Goal: Information Seeking & Learning: Learn about a topic

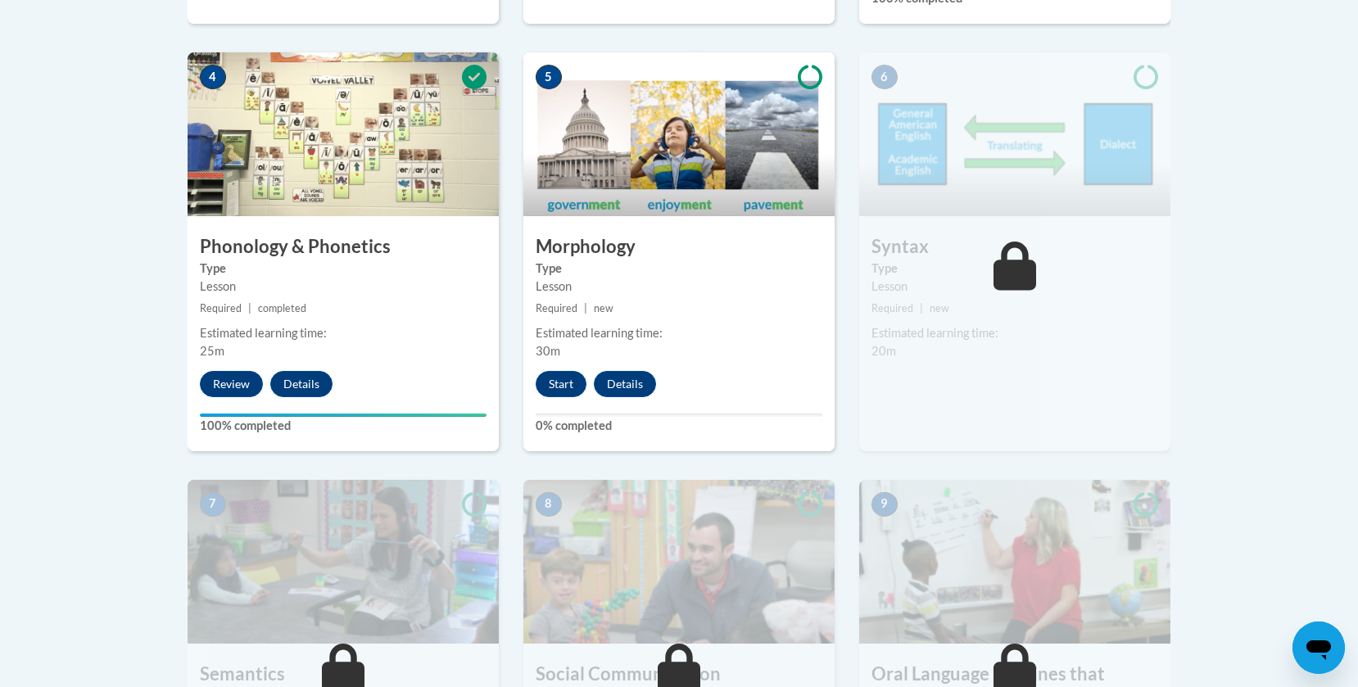
click at [90, 133] on body "This site uses cookies to help improve your learning experience. By continuing …" at bounding box center [679, 348] width 1358 height 2645
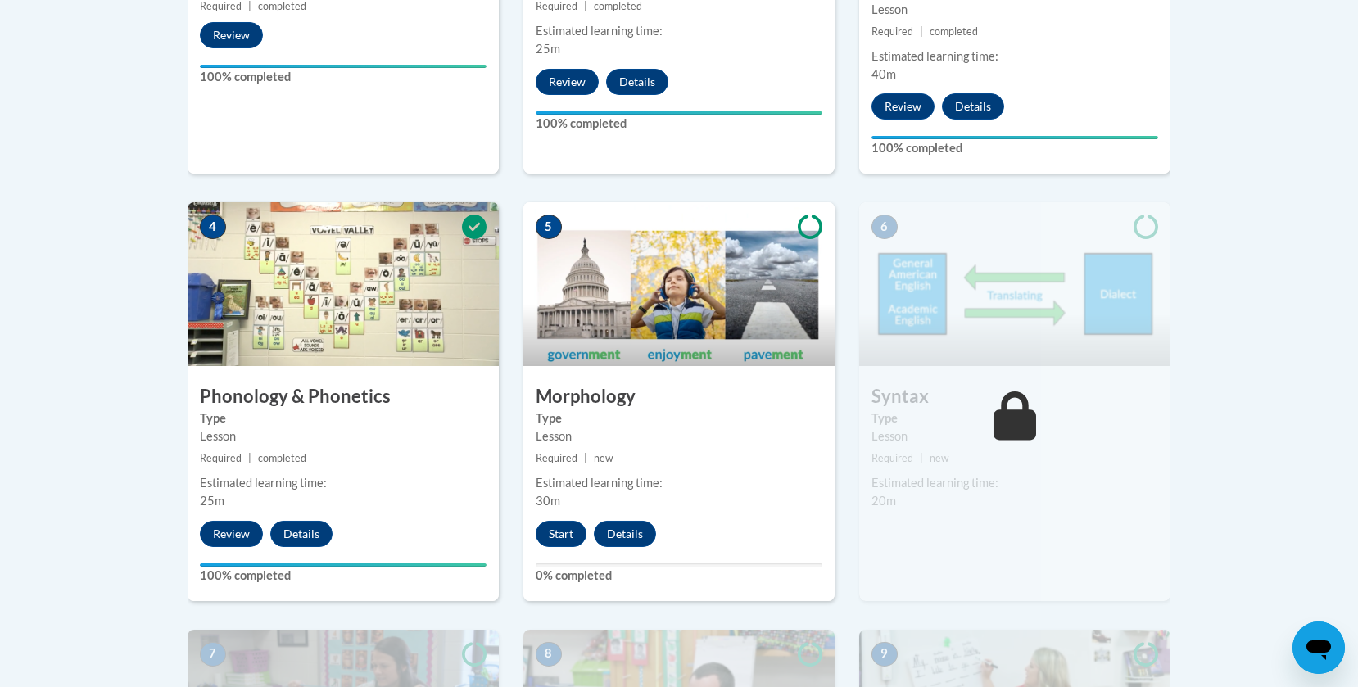
scroll to position [822, 0]
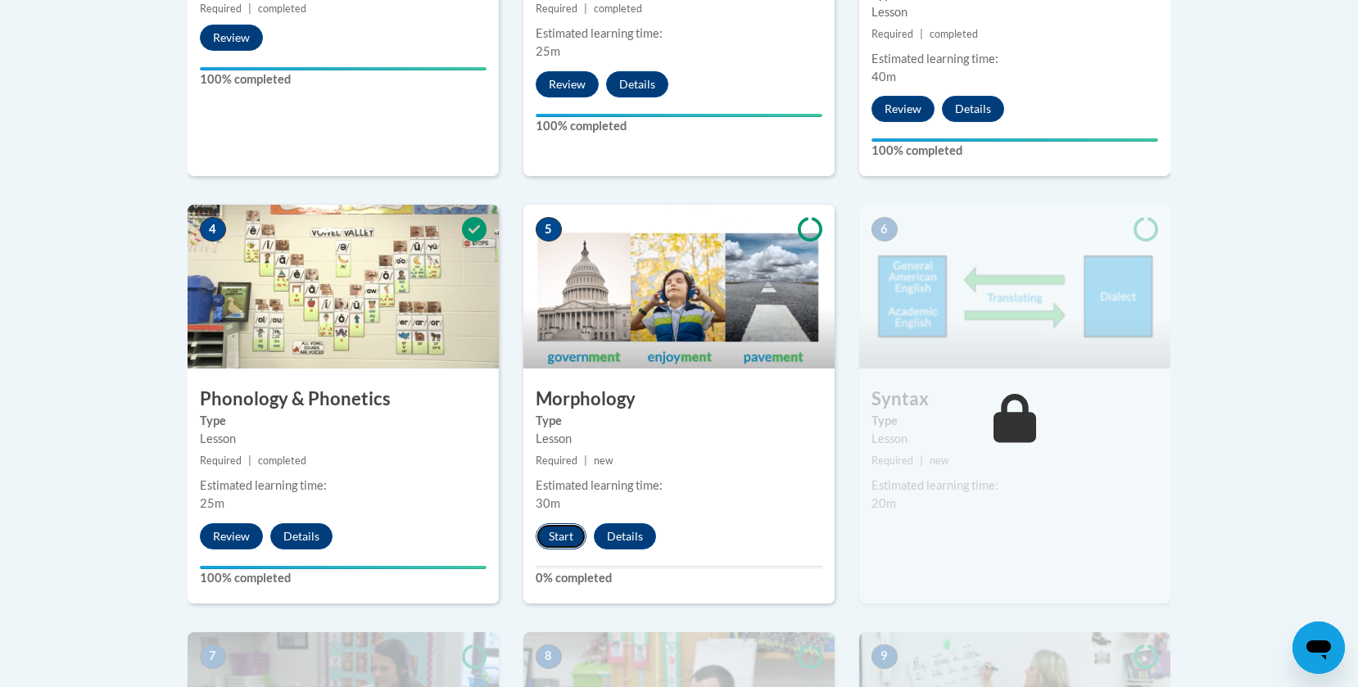
click at [558, 534] on button "Start" at bounding box center [561, 536] width 51 height 26
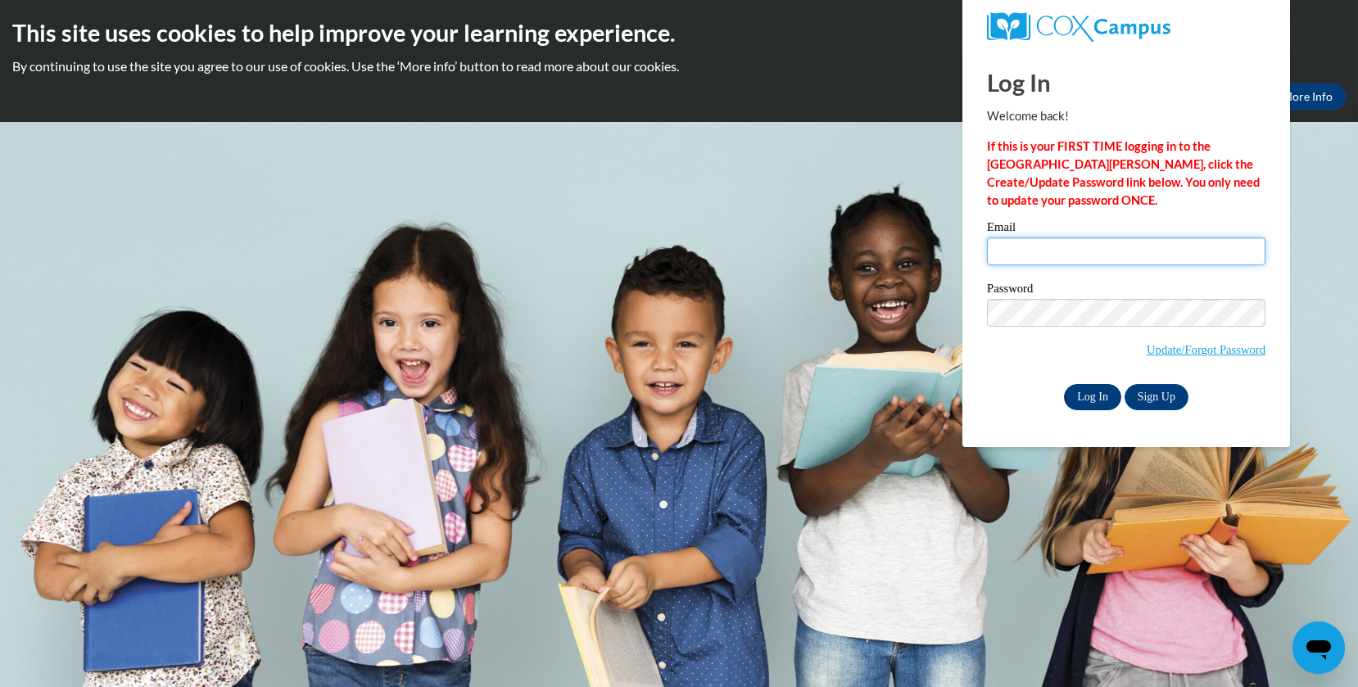
type input "egallmann@hnrschools.org"
click at [1091, 402] on input "Log In" at bounding box center [1092, 397] width 57 height 26
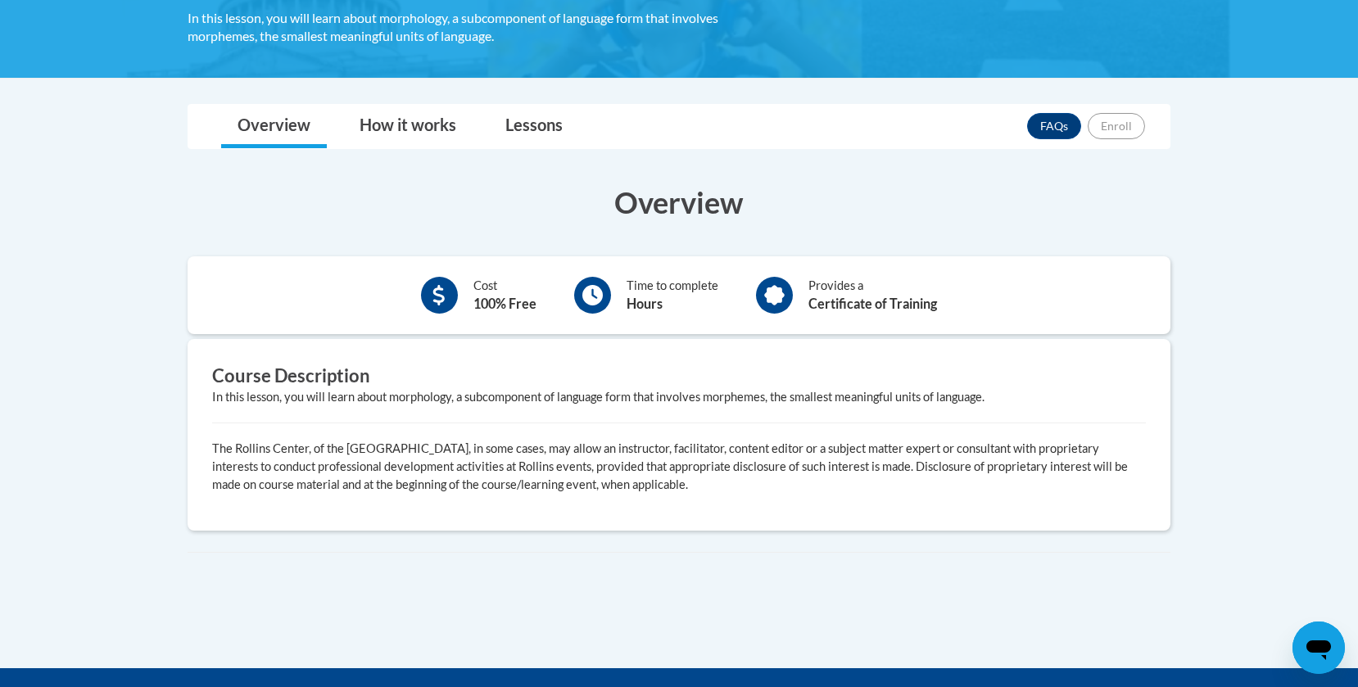
scroll to position [317, 0]
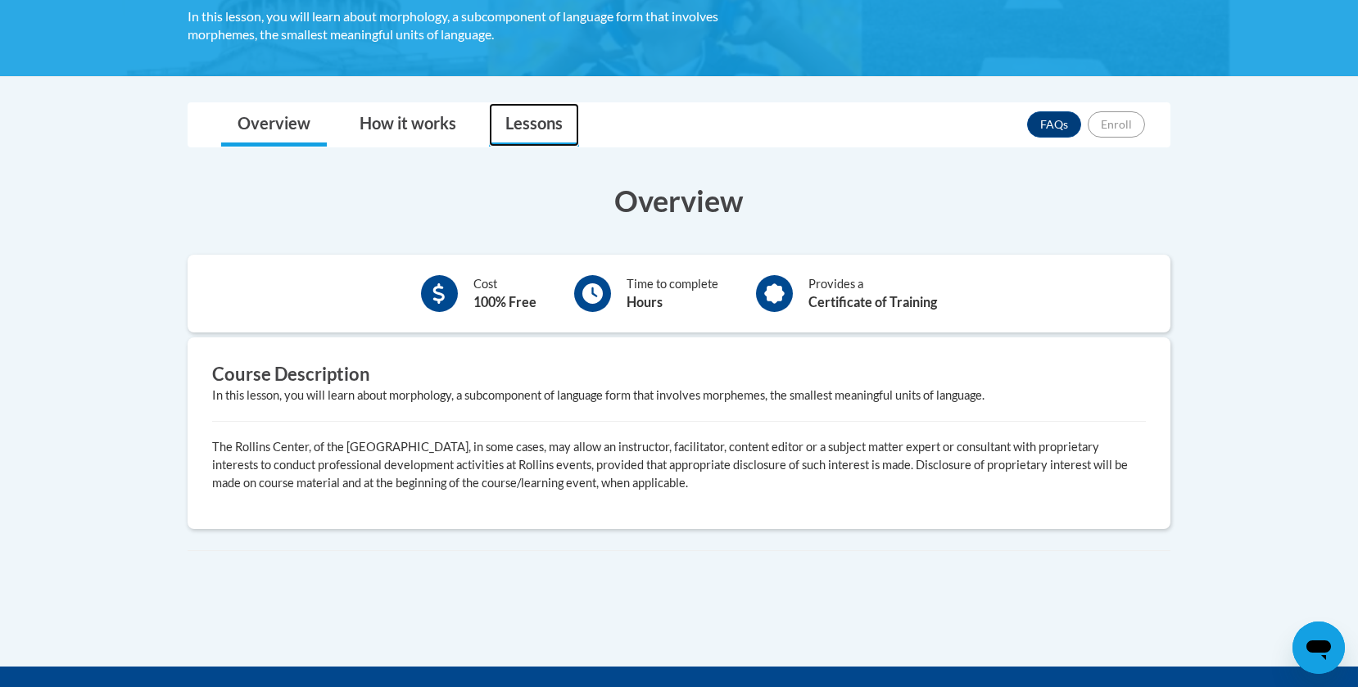
click at [541, 112] on link "Lessons" at bounding box center [534, 124] width 90 height 43
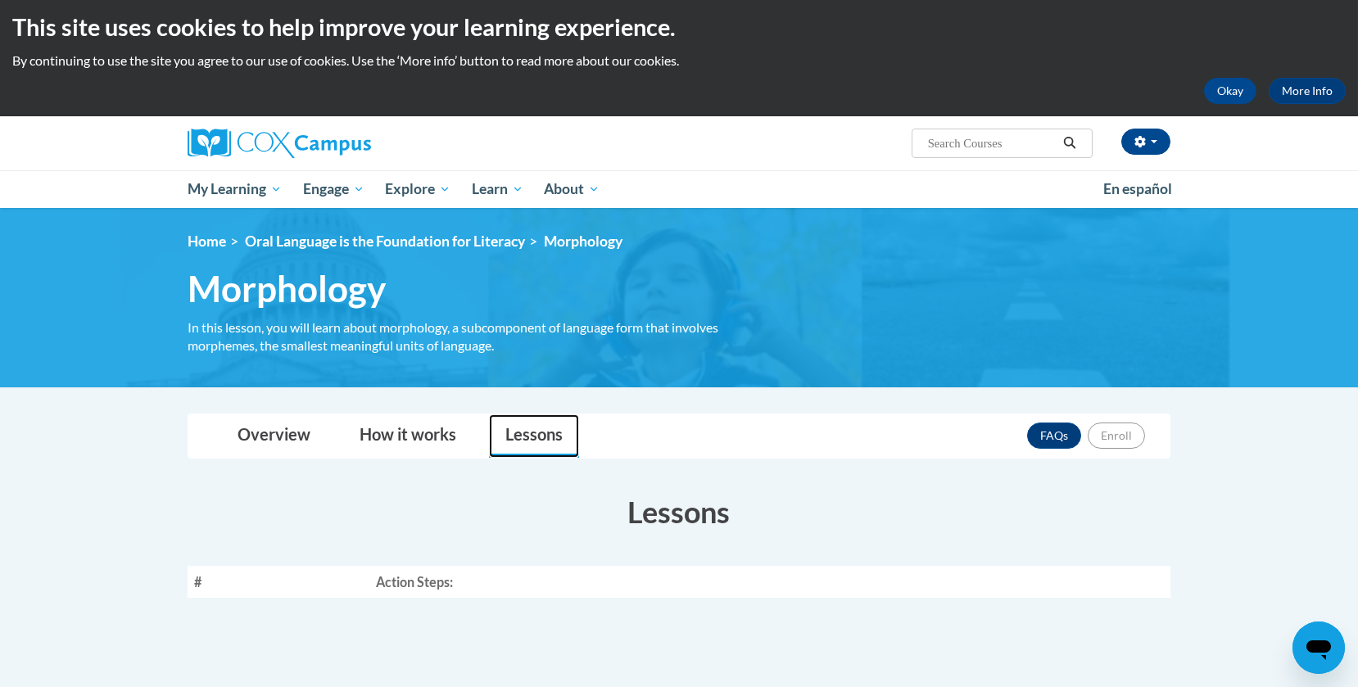
scroll to position [0, 0]
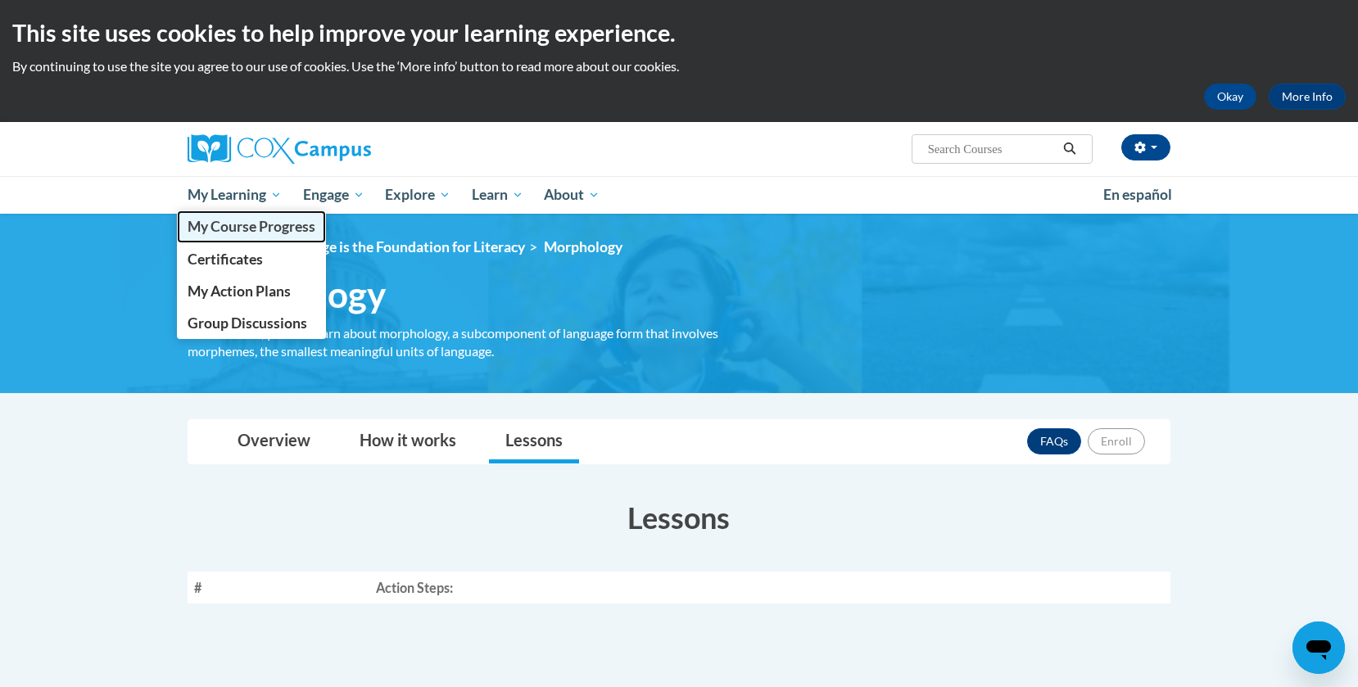
click at [255, 221] on span "My Course Progress" at bounding box center [252, 226] width 128 height 17
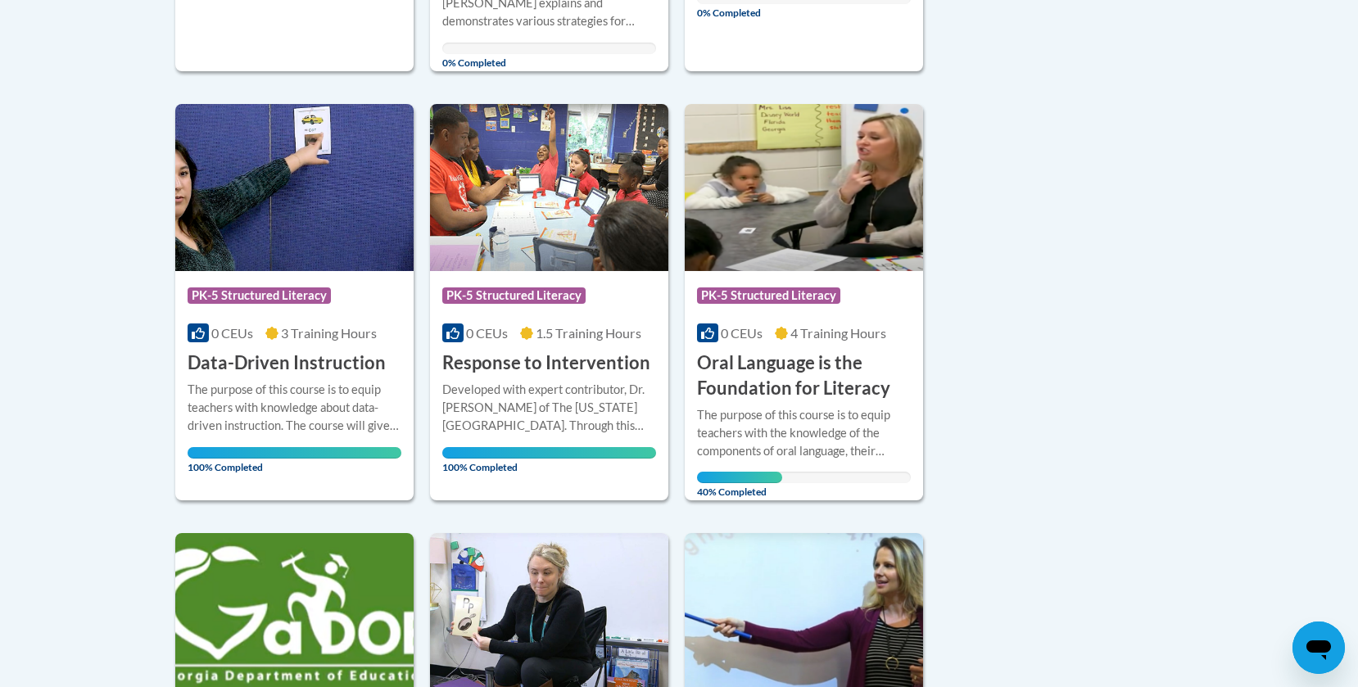
scroll to position [818, 0]
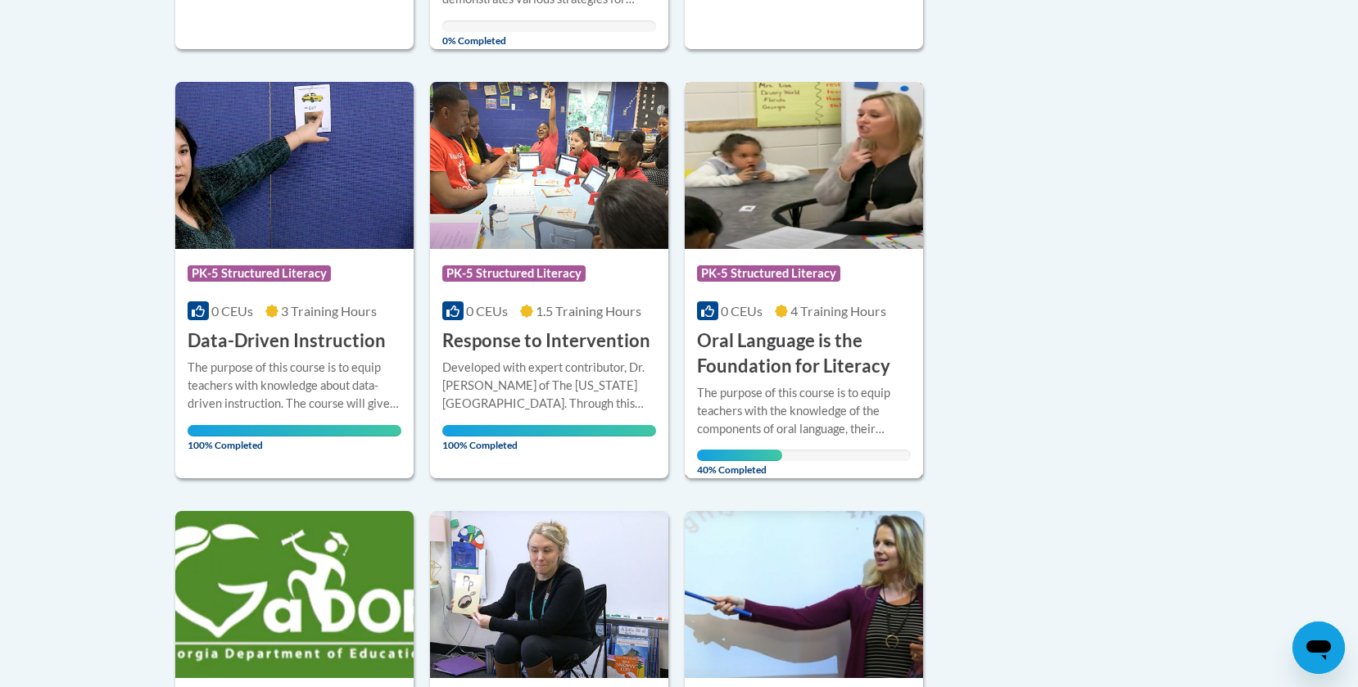
click at [807, 204] on img at bounding box center [804, 165] width 238 height 167
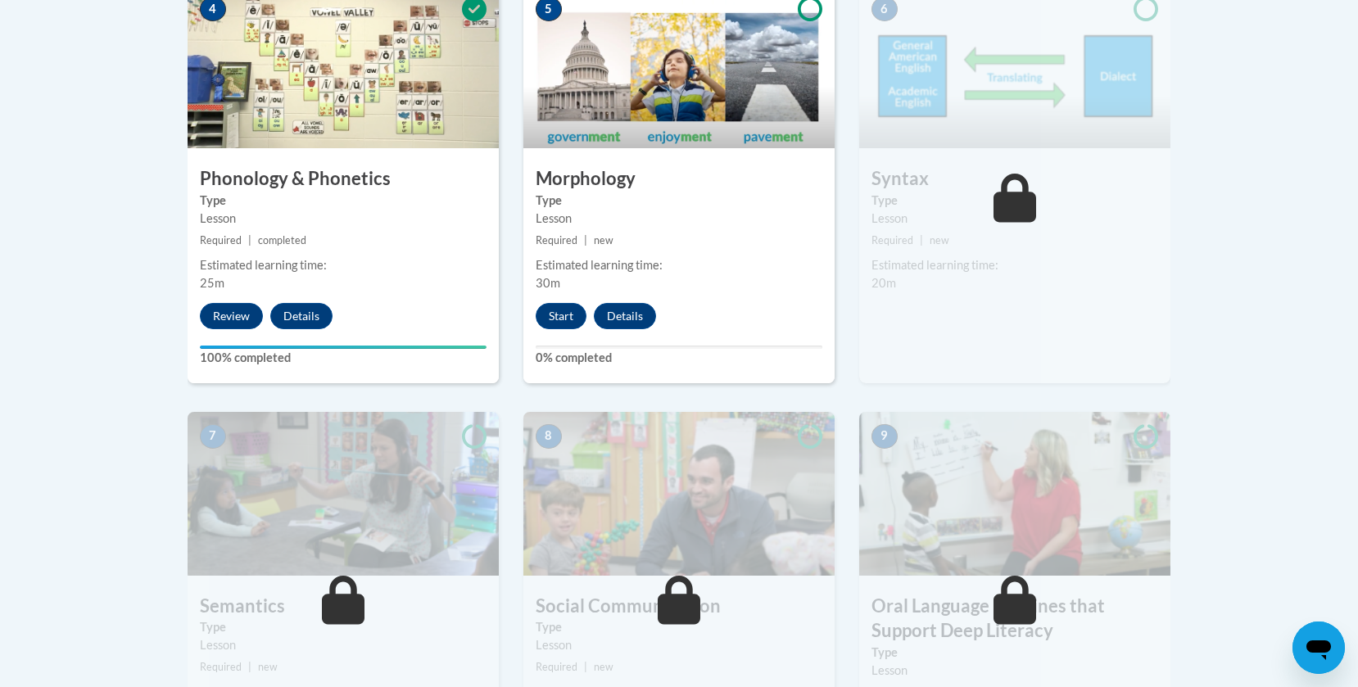
scroll to position [1044, 0]
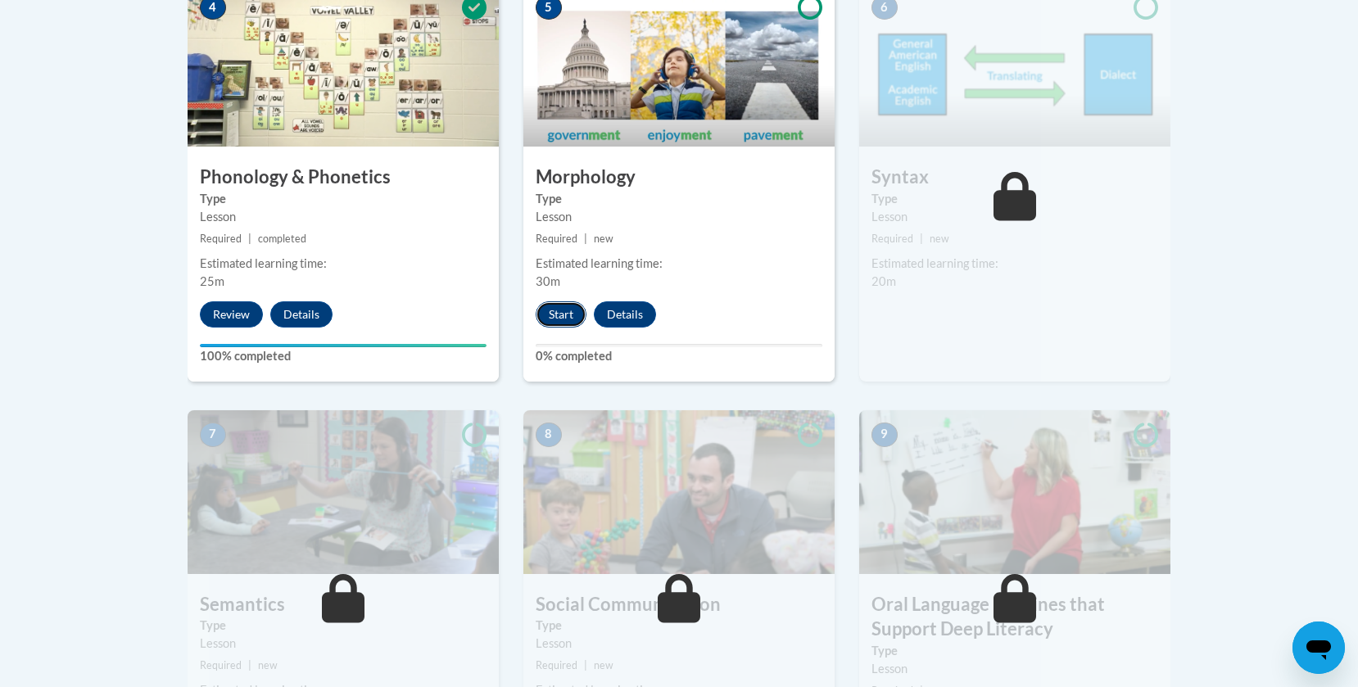
click at [558, 314] on button "Start" at bounding box center [561, 314] width 51 height 26
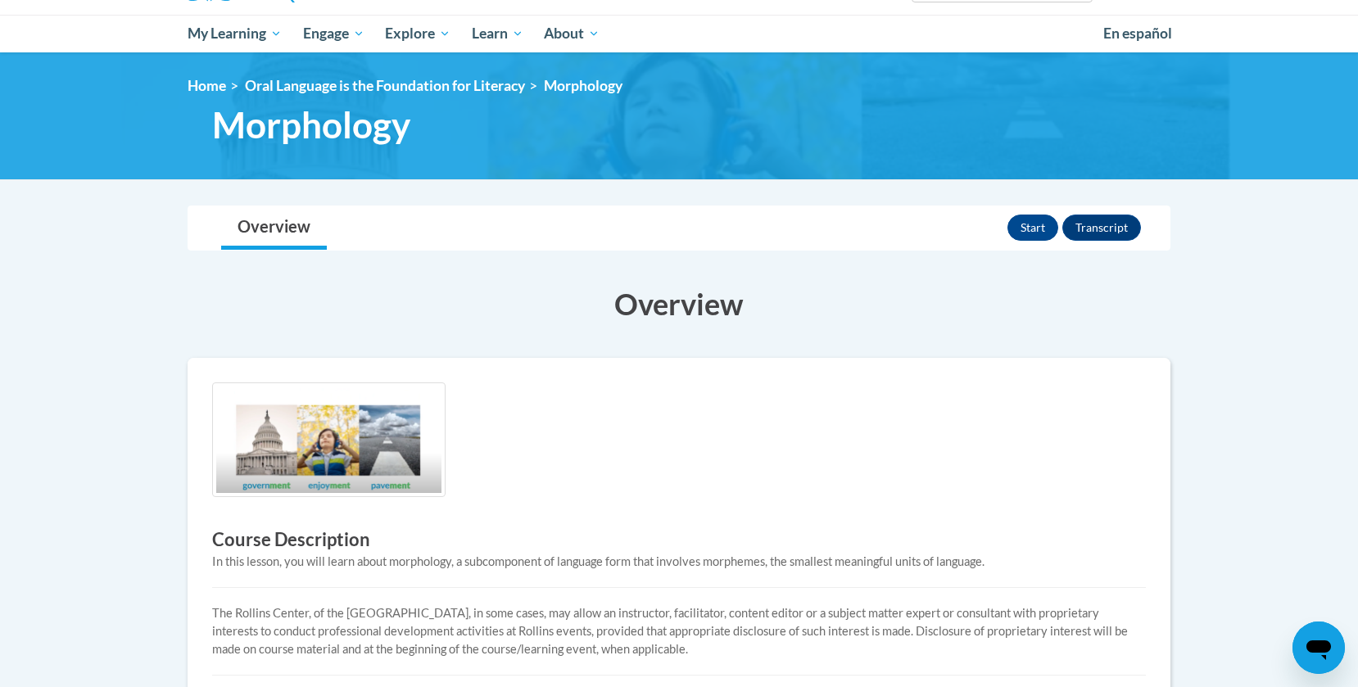
scroll to position [158, 0]
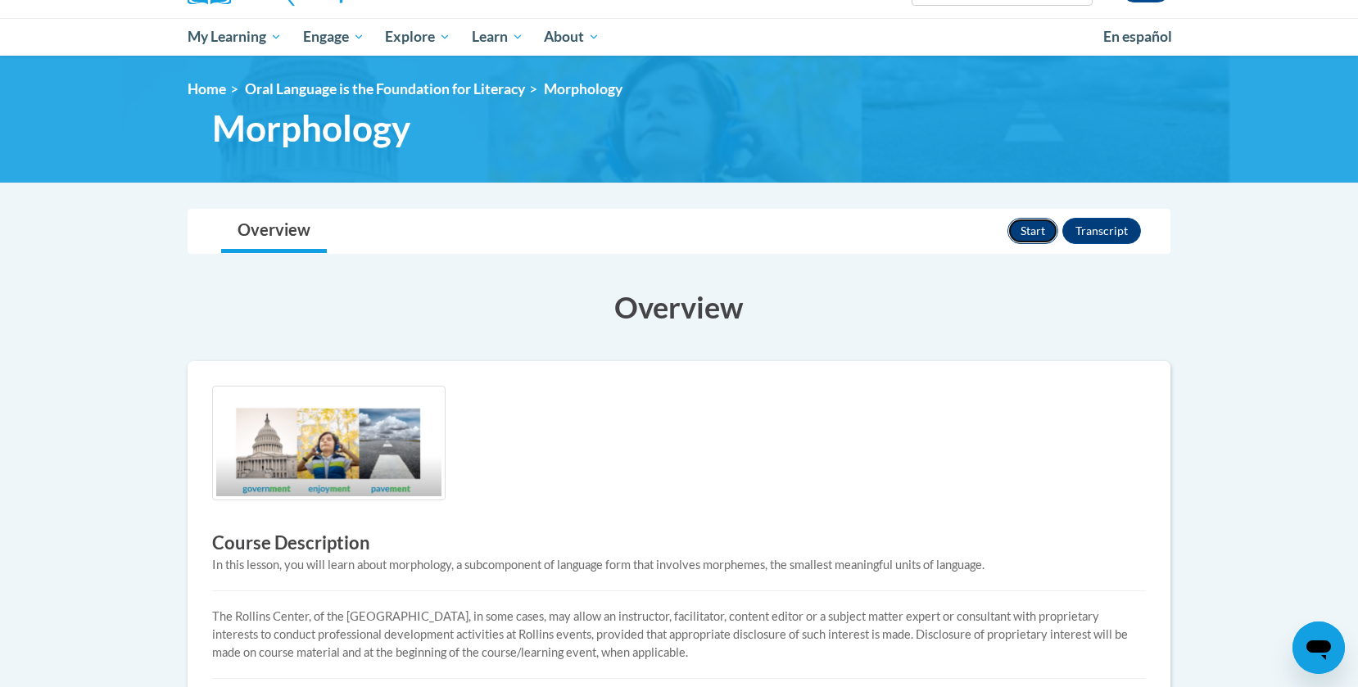
click at [1033, 219] on button "Start" at bounding box center [1032, 231] width 51 height 26
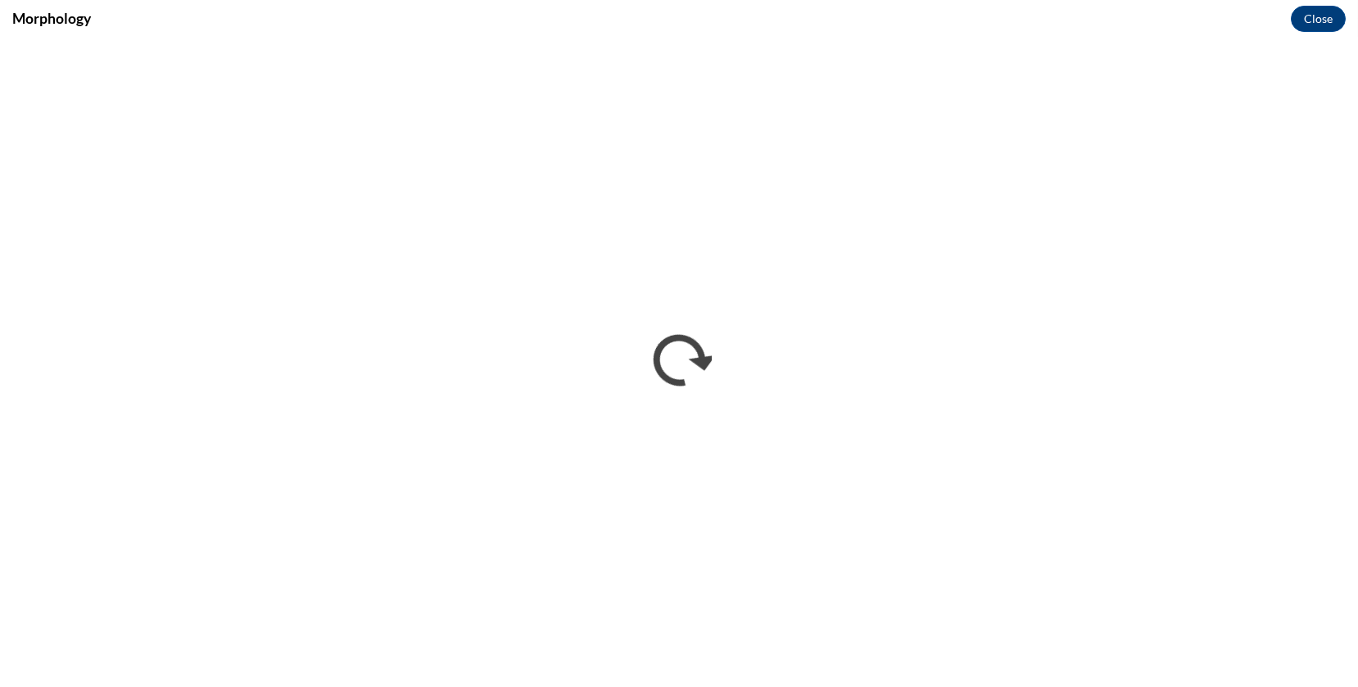
scroll to position [0, 0]
